Goal: Task Accomplishment & Management: Use online tool/utility

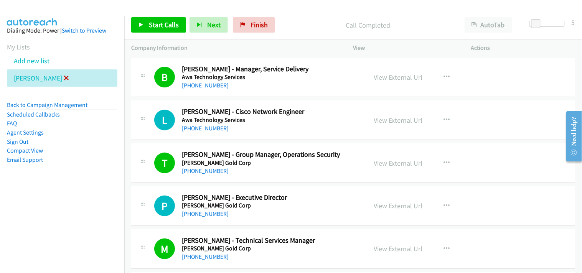
click at [64, 78] on icon at bounding box center [66, 78] width 5 height 5
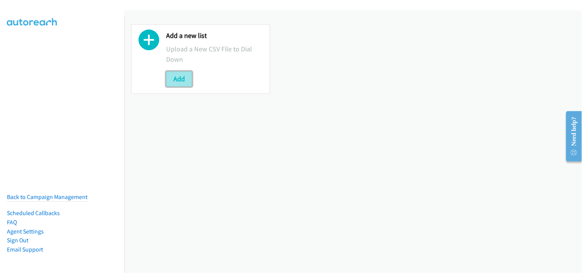
click at [175, 73] on button "Add" at bounding box center [179, 78] width 26 height 15
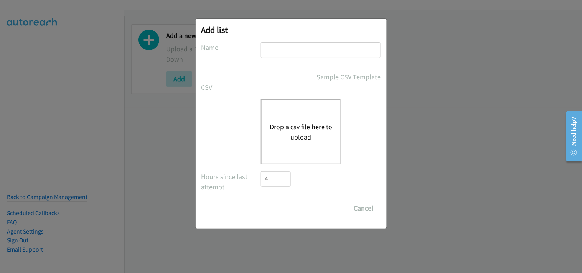
click at [286, 49] on input "text" at bounding box center [321, 50] width 120 height 16
type input "schneider"
click at [294, 134] on button "Drop a csv file here to upload" at bounding box center [300, 132] width 63 height 21
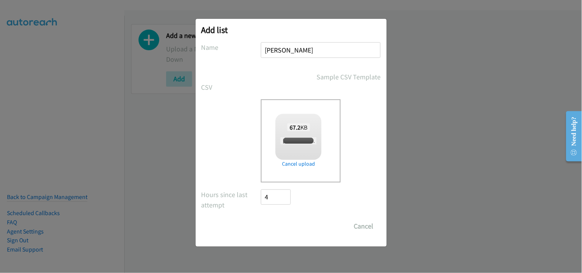
checkbox input "true"
click at [282, 226] on input "Save List" at bounding box center [281, 226] width 40 height 15
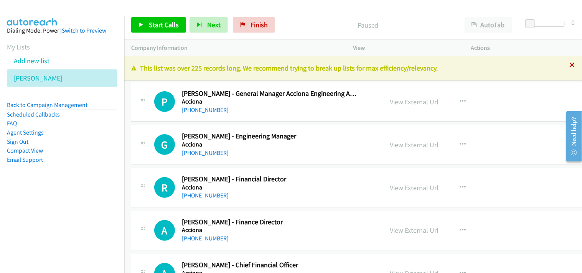
click at [570, 65] on icon at bounding box center [572, 65] width 5 height 5
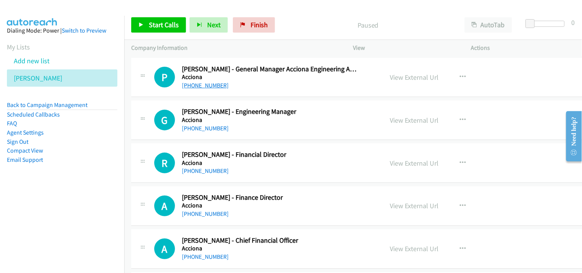
click at [198, 83] on link "[PHONE_NUMBER]" at bounding box center [205, 85] width 47 height 7
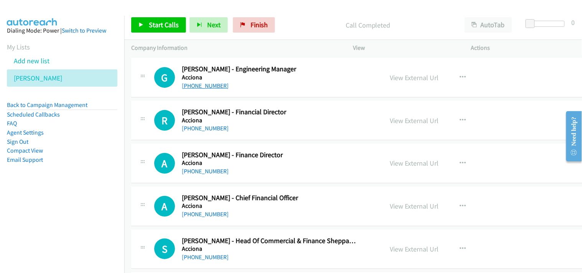
click at [194, 86] on link "[PHONE_NUMBER]" at bounding box center [205, 85] width 47 height 7
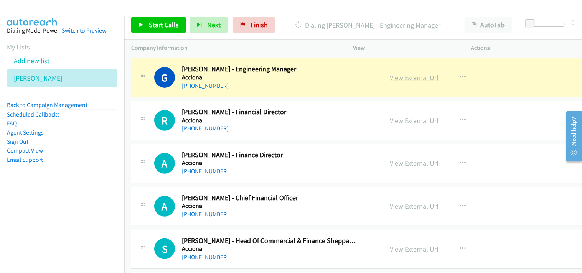
click at [396, 77] on link "View External Url" at bounding box center [414, 77] width 49 height 9
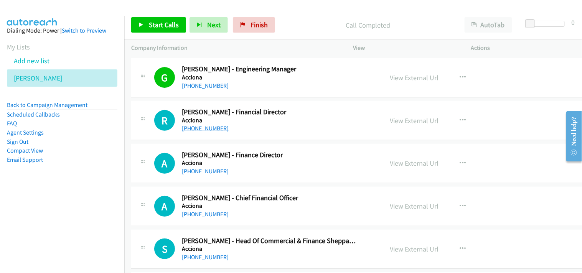
click at [200, 130] on link "[PHONE_NUMBER]" at bounding box center [205, 128] width 47 height 7
click at [200, 169] on link "[PHONE_NUMBER]" at bounding box center [205, 171] width 47 height 7
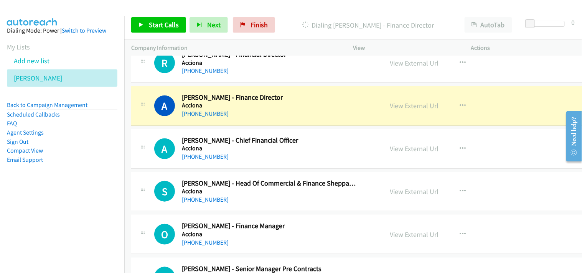
scroll to position [85, 0]
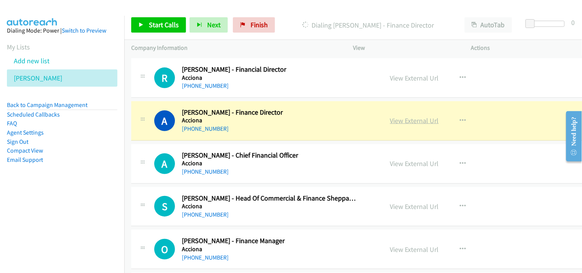
click at [409, 119] on link "View External Url" at bounding box center [414, 120] width 49 height 9
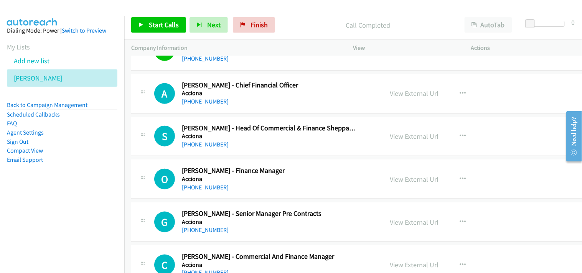
scroll to position [170, 0]
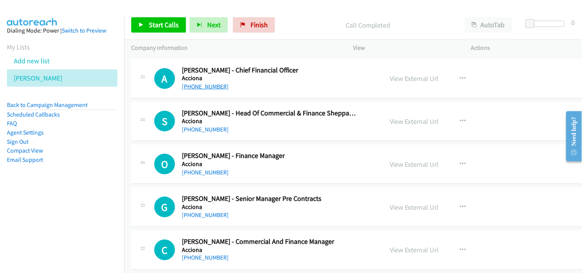
click at [207, 87] on link "[PHONE_NUMBER]" at bounding box center [205, 86] width 47 height 7
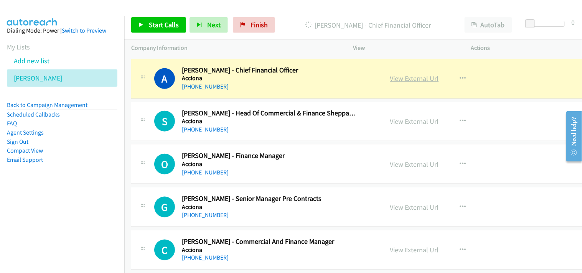
click at [406, 78] on link "View External Url" at bounding box center [414, 78] width 49 height 9
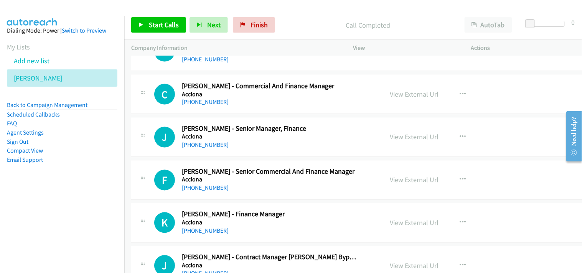
scroll to position [341, 0]
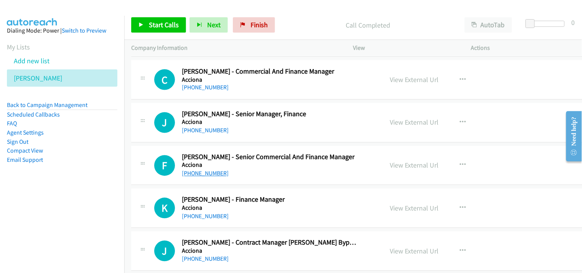
click at [208, 174] on link "[PHONE_NUMBER]" at bounding box center [205, 173] width 47 height 7
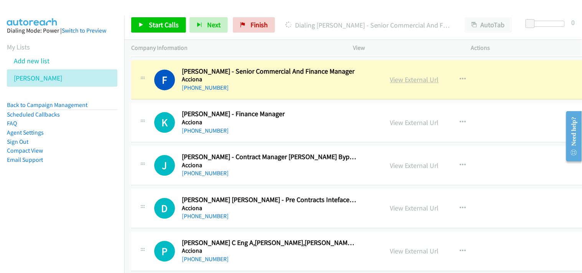
click at [400, 83] on link "View External Url" at bounding box center [414, 80] width 49 height 9
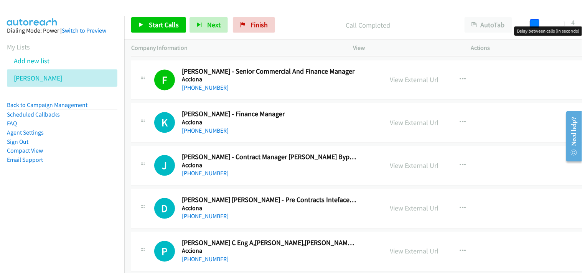
drag, startPoint x: 530, startPoint y: 22, endPoint x: 533, endPoint y: 23, distance: 4.0
click at [533, 23] on span at bounding box center [534, 23] width 9 height 9
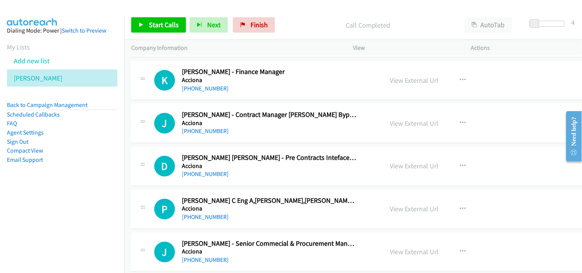
scroll to position [512, 0]
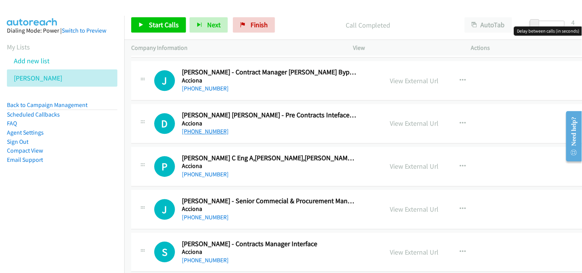
click at [200, 135] on link "[PHONE_NUMBER]" at bounding box center [205, 131] width 47 height 7
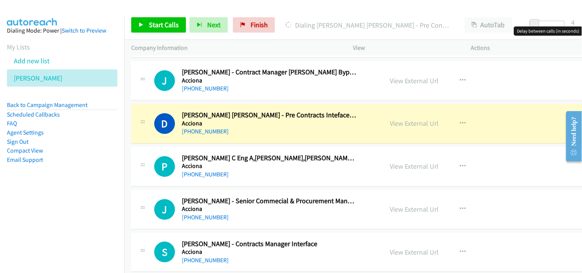
scroll to position [554, 0]
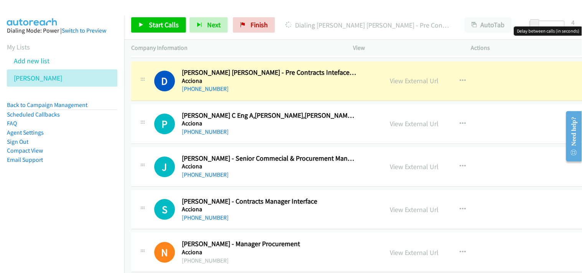
click at [408, 85] on div "View External Url" at bounding box center [414, 81] width 49 height 10
click at [408, 81] on link "View External Url" at bounding box center [414, 80] width 49 height 9
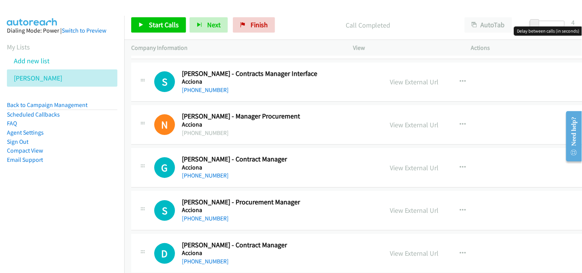
scroll to position [639, 0]
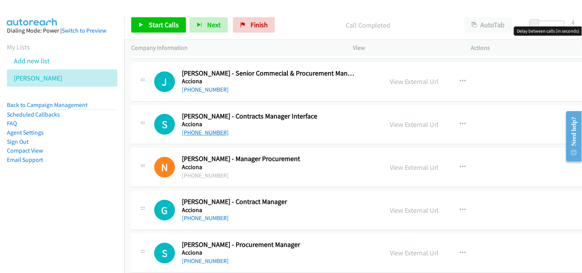
click at [208, 136] on link "[PHONE_NUMBER]" at bounding box center [205, 132] width 47 height 7
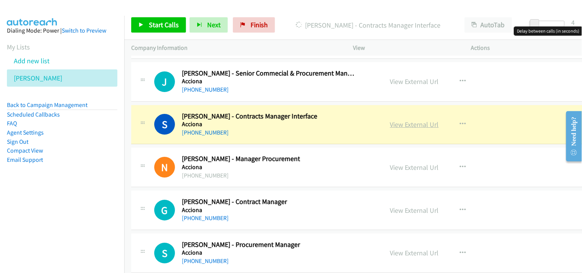
click at [405, 125] on link "View External Url" at bounding box center [414, 124] width 49 height 9
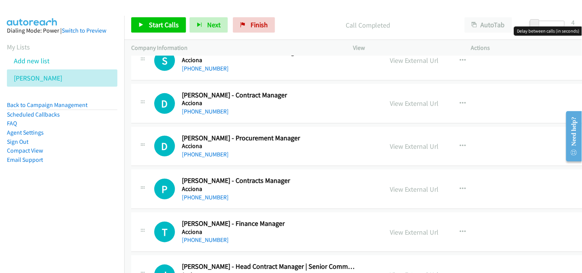
scroll to position [853, 0]
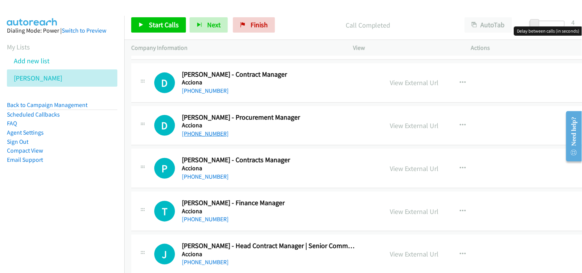
click at [196, 132] on link "[PHONE_NUMBER]" at bounding box center [205, 133] width 47 height 7
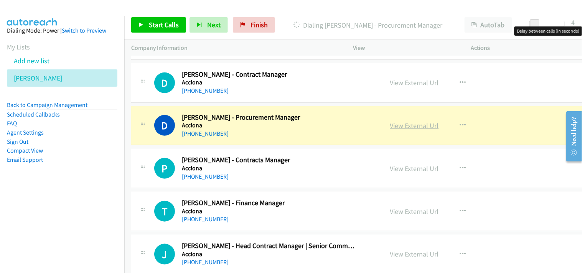
click at [397, 122] on link "View External Url" at bounding box center [414, 125] width 49 height 9
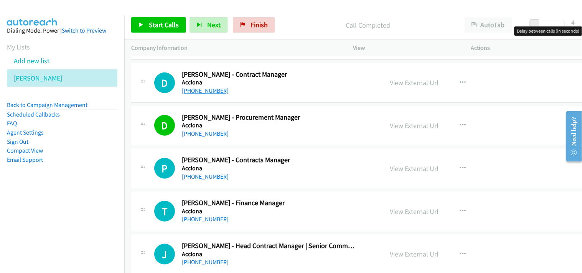
click at [206, 92] on link "[PHONE_NUMBER]" at bounding box center [205, 90] width 47 height 7
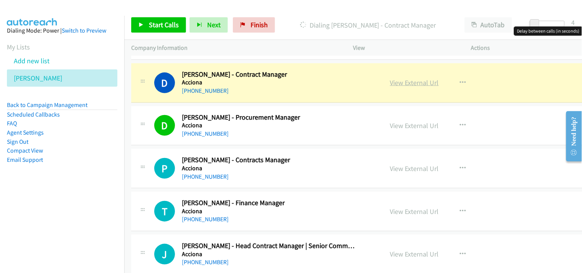
click at [401, 83] on link "View External Url" at bounding box center [414, 82] width 49 height 9
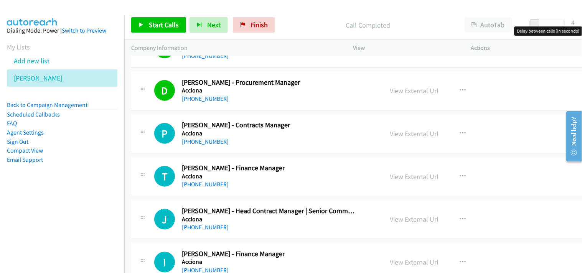
scroll to position [895, 0]
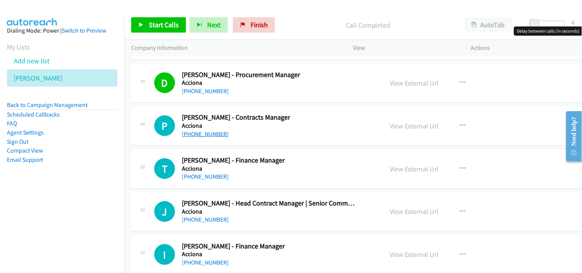
click at [202, 134] on link "[PHONE_NUMBER]" at bounding box center [205, 133] width 47 height 7
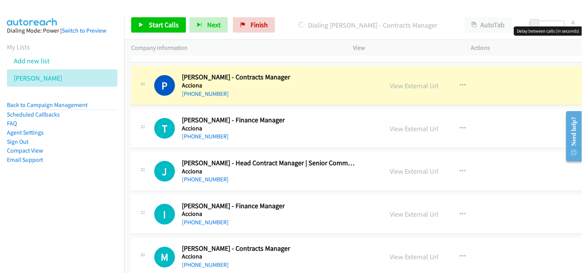
scroll to position [938, 0]
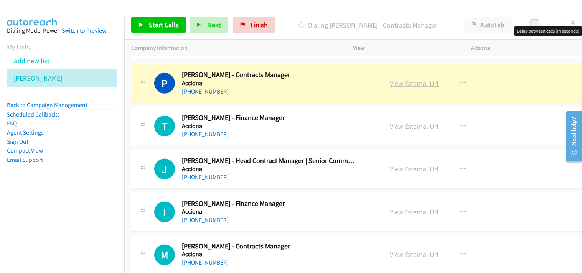
click at [410, 82] on link "View External Url" at bounding box center [414, 83] width 49 height 9
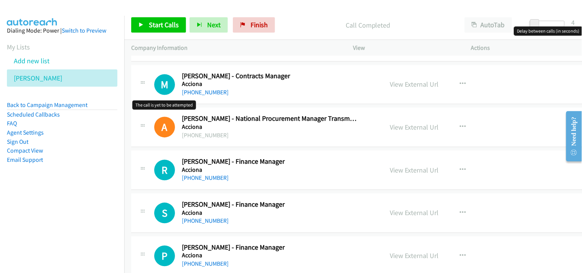
scroll to position [1066, 0]
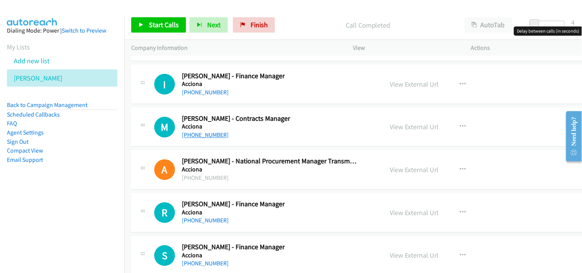
click at [202, 138] on link "[PHONE_NUMBER]" at bounding box center [205, 135] width 47 height 7
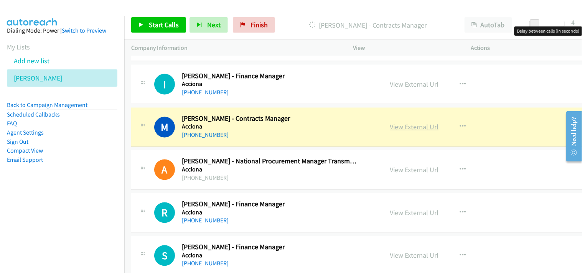
click at [407, 127] on link "View External Url" at bounding box center [414, 127] width 49 height 9
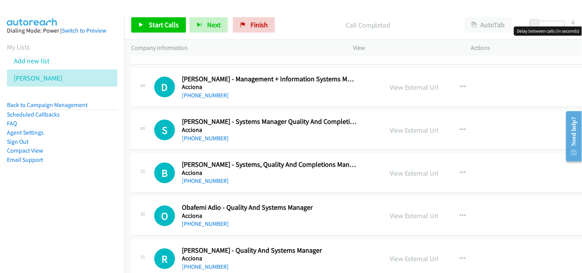
scroll to position [1620, 0]
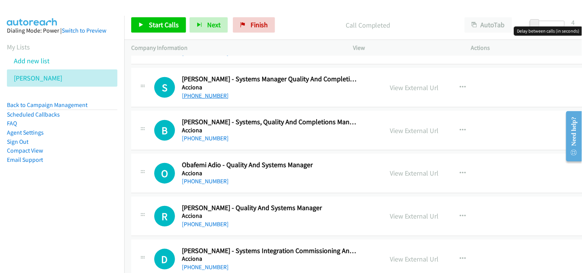
click at [198, 97] on link "[PHONE_NUMBER]" at bounding box center [205, 95] width 47 height 7
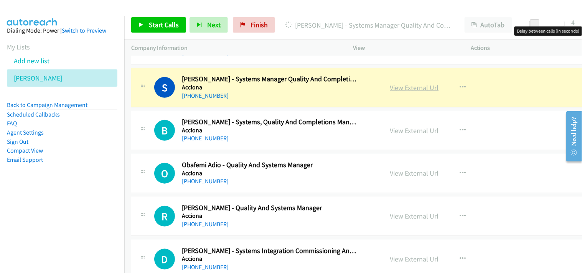
click at [402, 90] on link "View External Url" at bounding box center [414, 87] width 49 height 9
click at [398, 87] on link "View External Url" at bounding box center [414, 87] width 49 height 9
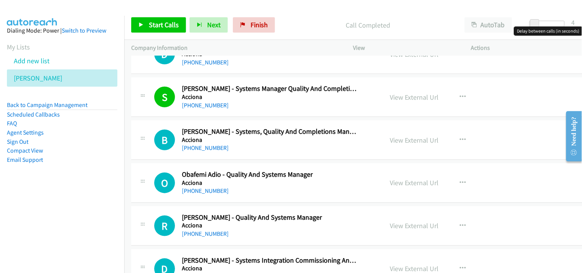
scroll to position [1663, 0]
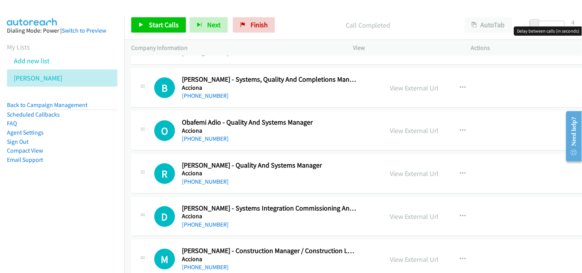
click at [213, 140] on link "[PHONE_NUMBER]" at bounding box center [205, 138] width 47 height 7
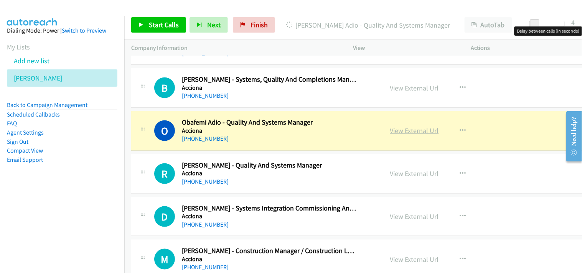
click at [390, 132] on link "View External Url" at bounding box center [414, 130] width 49 height 9
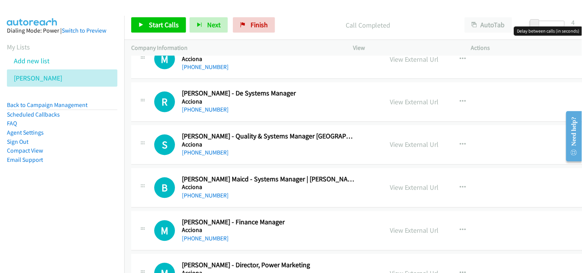
scroll to position [1876, 0]
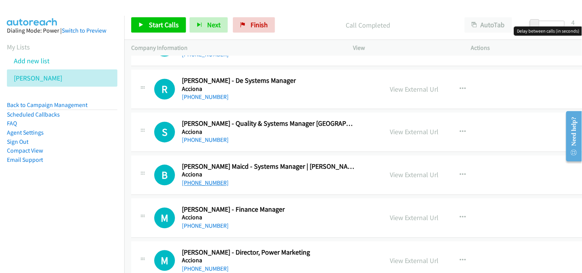
click at [220, 182] on link "[PHONE_NUMBER]" at bounding box center [205, 183] width 47 height 7
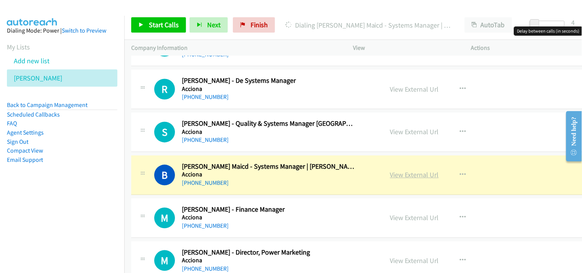
click at [398, 177] on link "View External Url" at bounding box center [414, 175] width 49 height 9
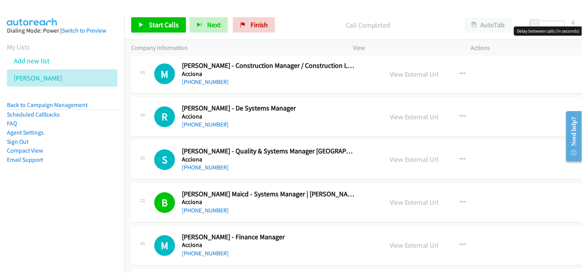
scroll to position [1833, 0]
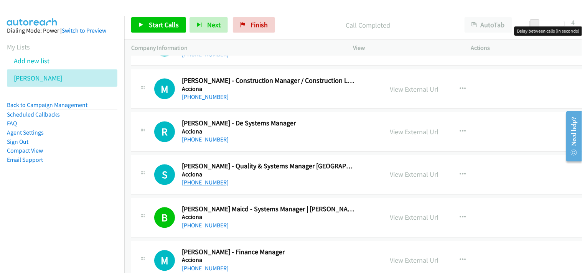
click at [203, 182] on link "[PHONE_NUMBER]" at bounding box center [205, 182] width 47 height 7
click at [192, 139] on link "[PHONE_NUMBER]" at bounding box center [205, 139] width 47 height 7
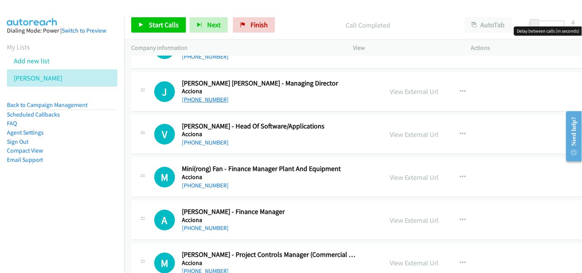
scroll to position [2174, 0]
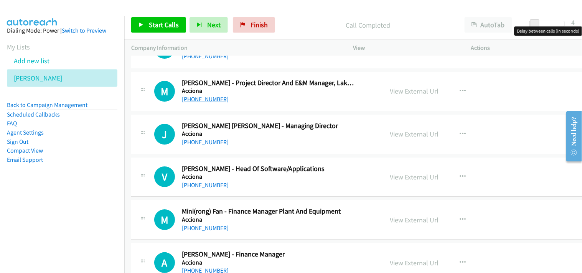
click at [201, 99] on link "[PHONE_NUMBER]" at bounding box center [205, 99] width 47 height 7
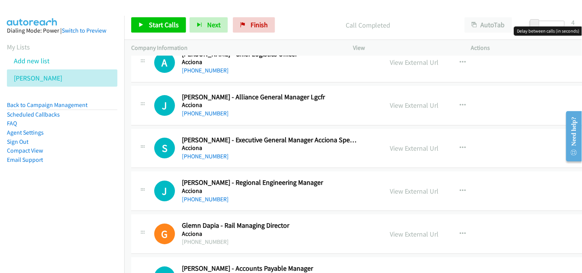
scroll to position [2899, 0]
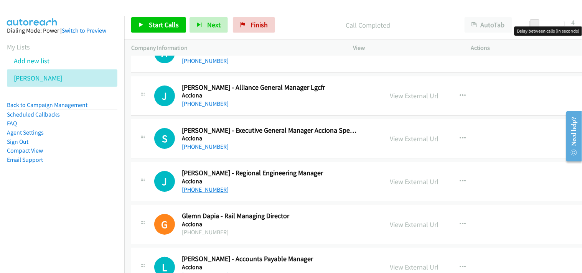
click at [195, 190] on link "[PHONE_NUMBER]" at bounding box center [205, 189] width 47 height 7
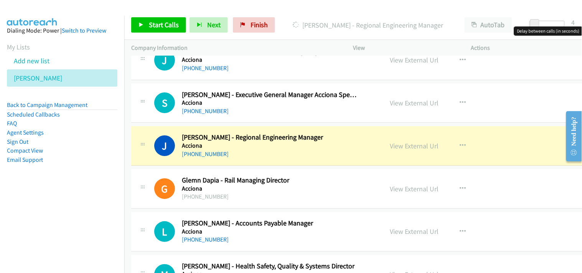
scroll to position [2985, 0]
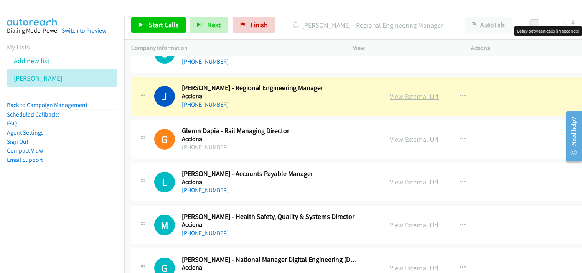
click at [399, 96] on link "View External Url" at bounding box center [414, 96] width 49 height 9
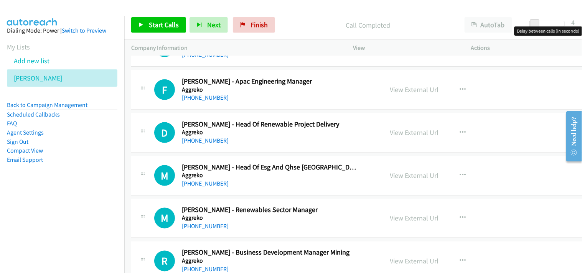
scroll to position [3966, 0]
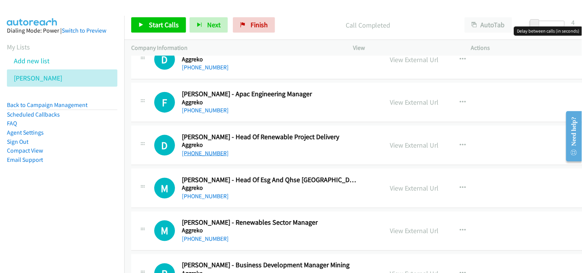
click at [208, 154] on link "[PHONE_NUMBER]" at bounding box center [205, 153] width 47 height 7
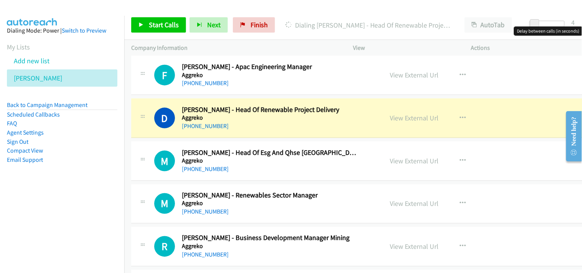
scroll to position [4008, 0]
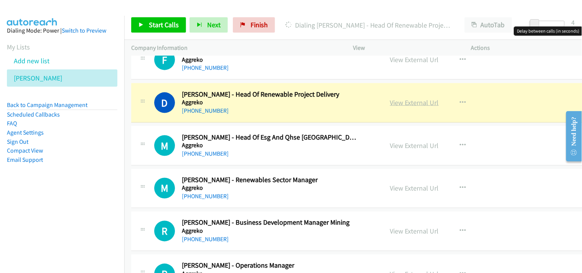
click at [396, 104] on link "View External Url" at bounding box center [414, 102] width 49 height 9
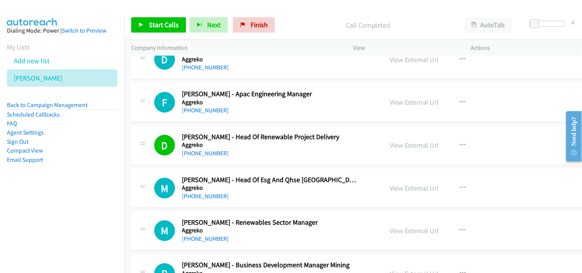
scroll to position [3923, 0]
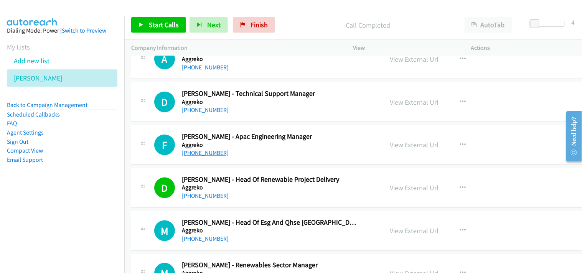
click at [209, 155] on link "[PHONE_NUMBER]" at bounding box center [205, 152] width 47 height 7
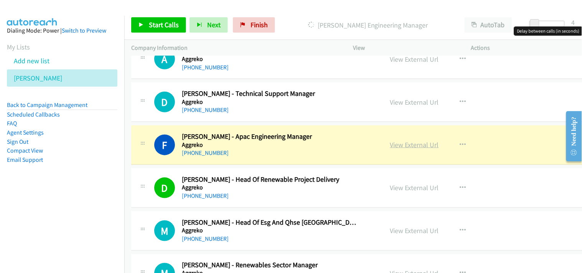
click at [395, 147] on link "View External Url" at bounding box center [414, 144] width 49 height 9
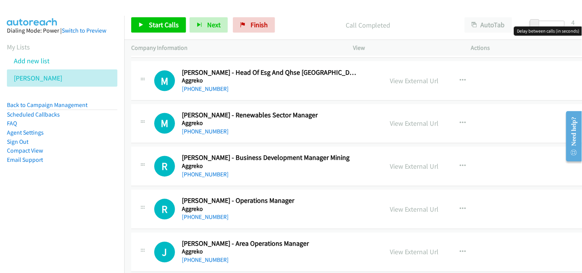
scroll to position [4093, 0]
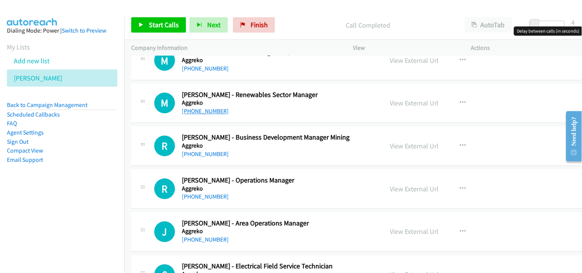
click at [208, 114] on link "[PHONE_NUMBER]" at bounding box center [205, 111] width 47 height 7
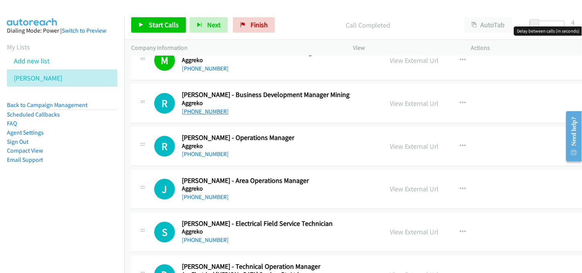
click at [202, 116] on link "[PHONE_NUMBER]" at bounding box center [205, 111] width 47 height 7
drag, startPoint x: 194, startPoint y: 155, endPoint x: 197, endPoint y: 159, distance: 5.5
click at [200, 158] on link "[PHONE_NUMBER]" at bounding box center [205, 154] width 47 height 7
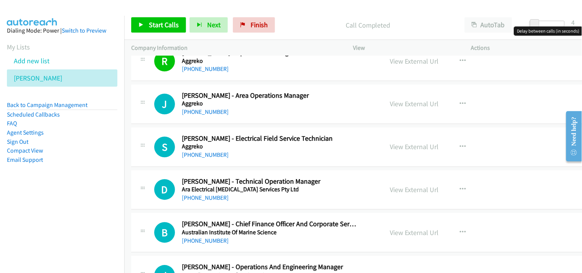
scroll to position [4264, 0]
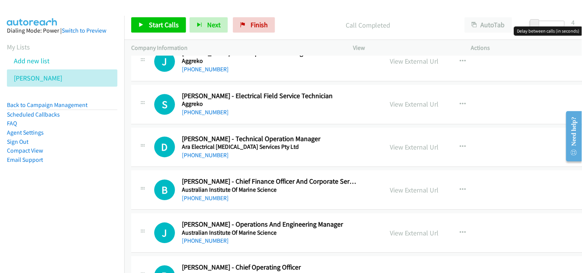
click at [206, 117] on div "[PHONE_NUMBER]" at bounding box center [269, 112] width 175 height 9
click at [203, 114] on link "[PHONE_NUMBER]" at bounding box center [205, 112] width 47 height 7
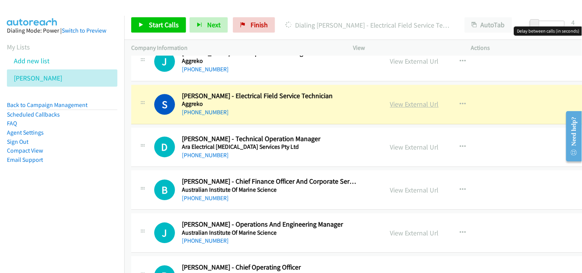
click at [412, 109] on link "View External Url" at bounding box center [414, 104] width 49 height 9
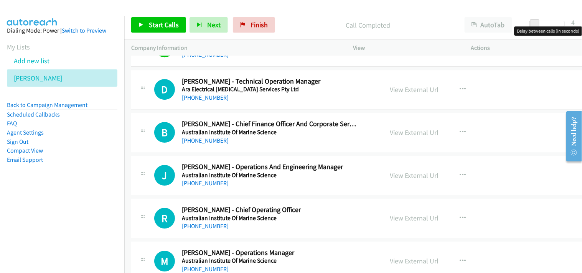
scroll to position [4307, 0]
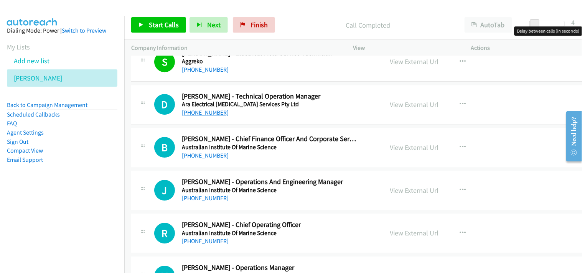
click at [210, 116] on link "[PHONE_NUMBER]" at bounding box center [205, 112] width 47 height 7
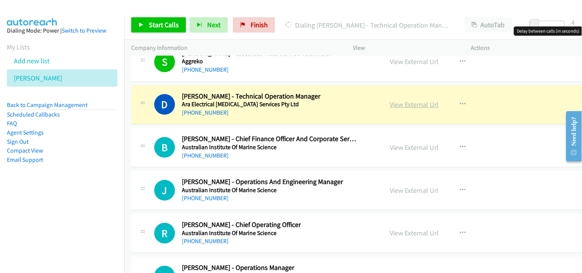
click at [398, 104] on link "View External Url" at bounding box center [414, 104] width 49 height 9
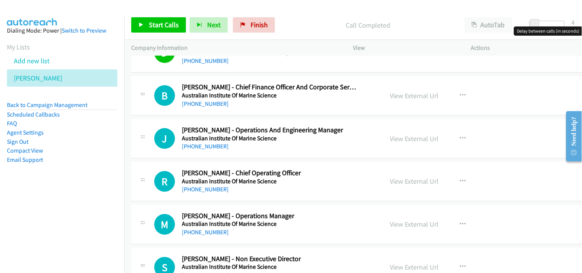
scroll to position [4349, 0]
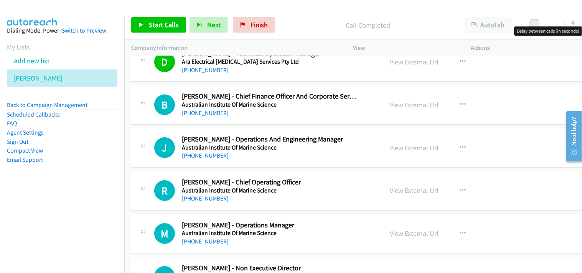
click at [401, 104] on link "View External Url" at bounding box center [414, 105] width 49 height 9
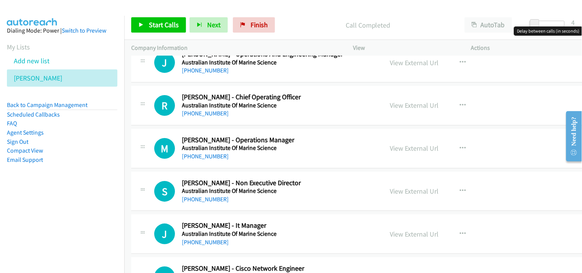
scroll to position [4392, 0]
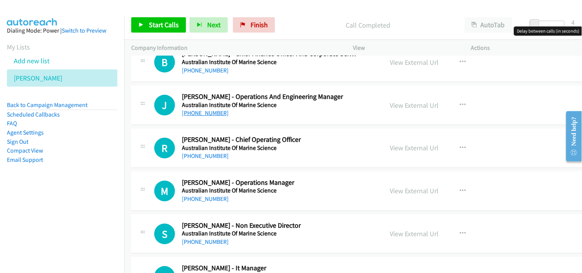
click at [198, 114] on link "[PHONE_NUMBER]" at bounding box center [205, 112] width 47 height 7
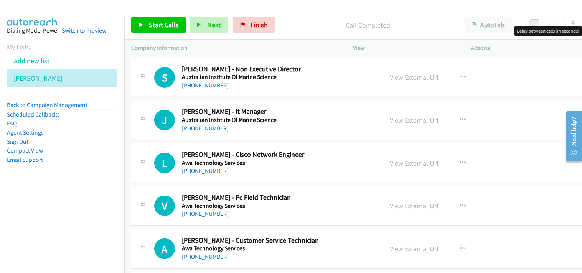
scroll to position [4562, 0]
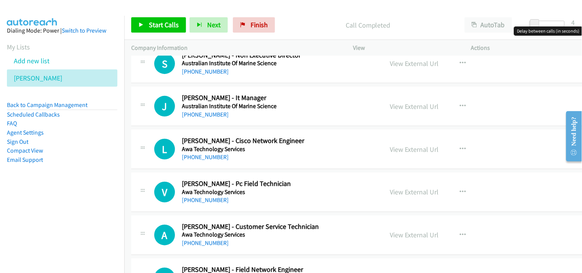
click at [187, 109] on h5 "Australian Institute Of Marine Science" at bounding box center [269, 106] width 175 height 8
click at [194, 116] on link "[PHONE_NUMBER]" at bounding box center [205, 114] width 47 height 7
click at [210, 118] on link "[PHONE_NUMBER]" at bounding box center [205, 114] width 47 height 7
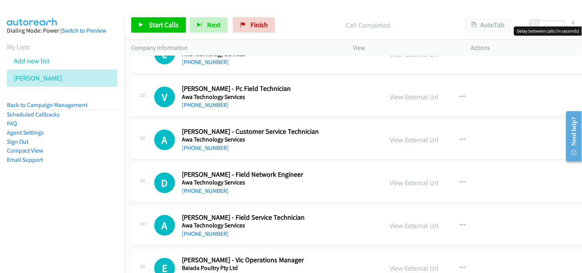
scroll to position [4648, 0]
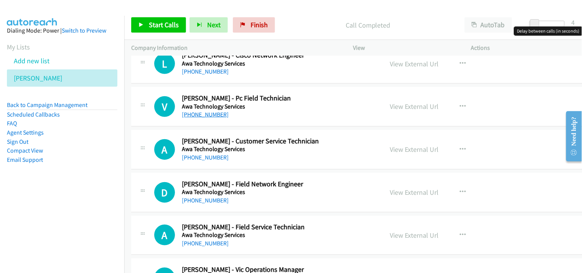
click at [209, 117] on link "[PHONE_NUMBER]" at bounding box center [205, 114] width 47 height 7
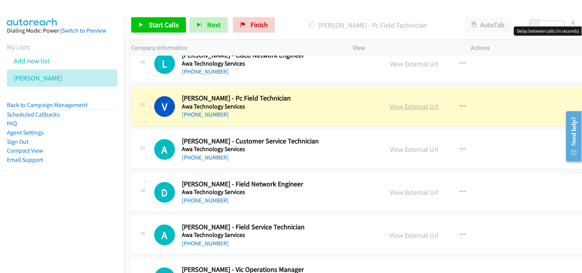
click at [416, 108] on link "View External Url" at bounding box center [414, 106] width 49 height 9
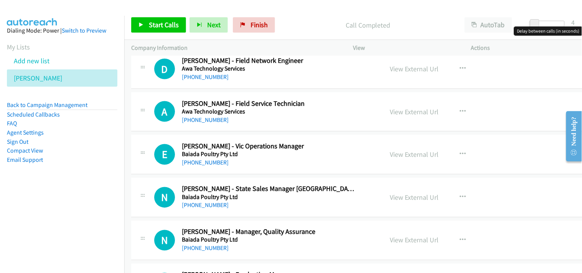
scroll to position [4776, 0]
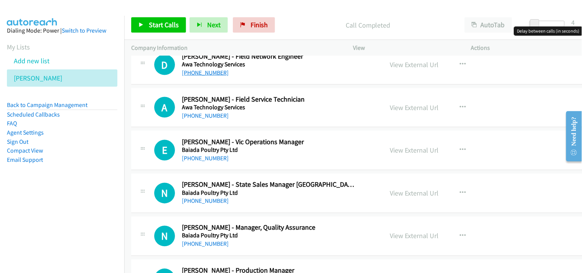
click at [206, 75] on link "[PHONE_NUMBER]" at bounding box center [205, 72] width 47 height 7
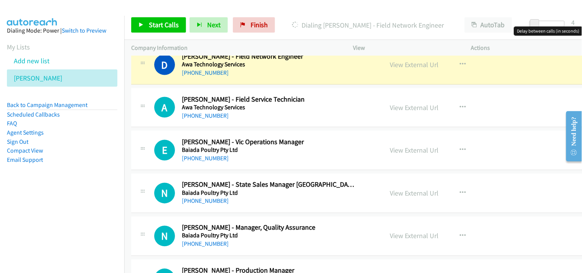
scroll to position [4733, 0]
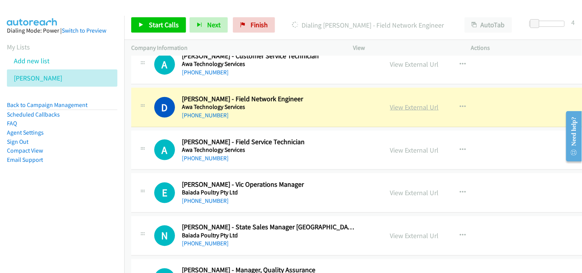
click at [401, 109] on link "View External Url" at bounding box center [414, 107] width 49 height 9
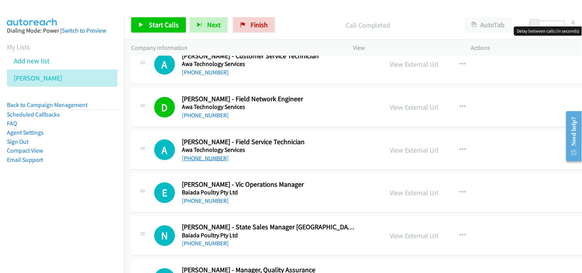
click at [220, 162] on link "[PHONE_NUMBER]" at bounding box center [205, 158] width 47 height 7
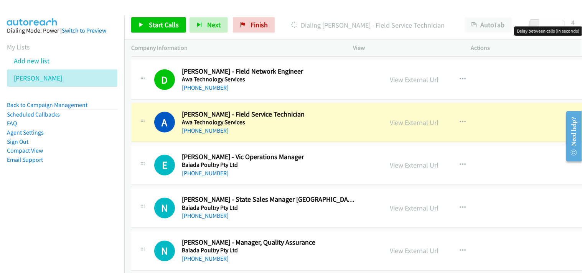
scroll to position [4776, 0]
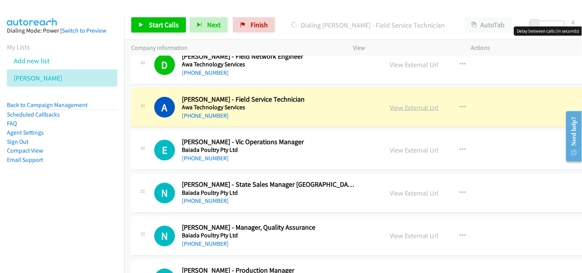
click at [390, 111] on link "View External Url" at bounding box center [414, 107] width 49 height 9
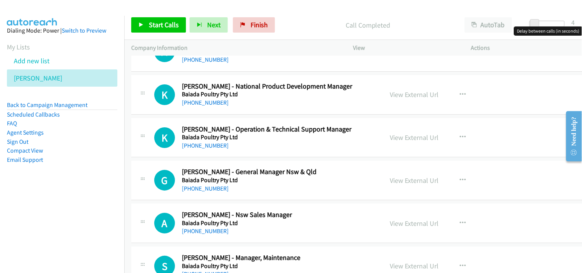
scroll to position [5202, 0]
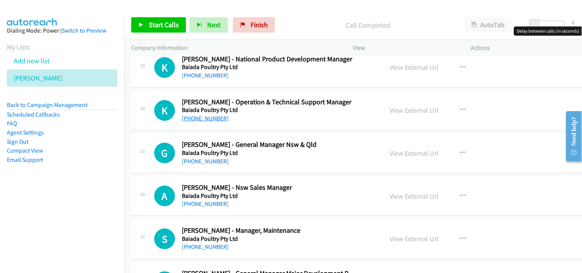
click at [198, 117] on link "[PHONE_NUMBER]" at bounding box center [205, 118] width 47 height 7
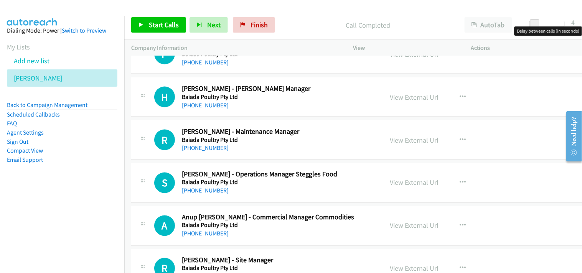
scroll to position [5501, 0]
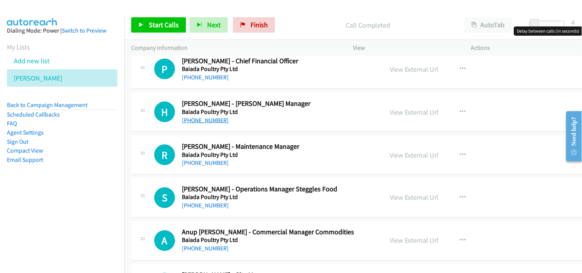
click at [217, 121] on link "[PHONE_NUMBER]" at bounding box center [205, 120] width 47 height 7
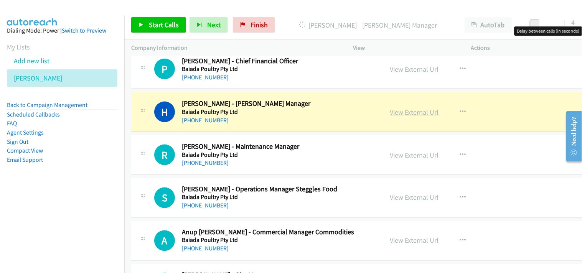
click at [401, 117] on link "View External Url" at bounding box center [414, 112] width 49 height 9
